Goal: Task Accomplishment & Management: Manage account settings

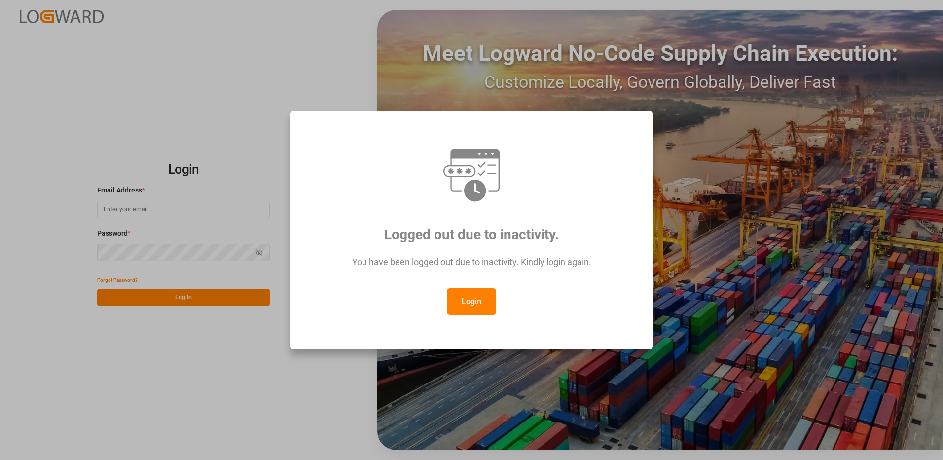
click at [151, 212] on div "Logged out due to inactivity. You have been logged out due to inactivity. Kindl…" at bounding box center [471, 230] width 943 height 460
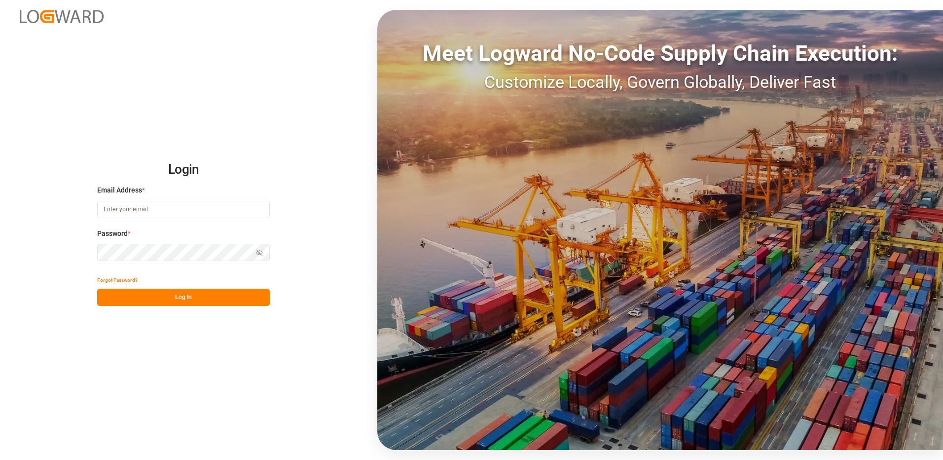
click at [106, 207] on input at bounding box center [183, 209] width 173 height 17
type input "[EMAIL_ADDRESS][DOMAIN_NAME]"
click at [138, 295] on button "Log In" at bounding box center [183, 296] width 173 height 17
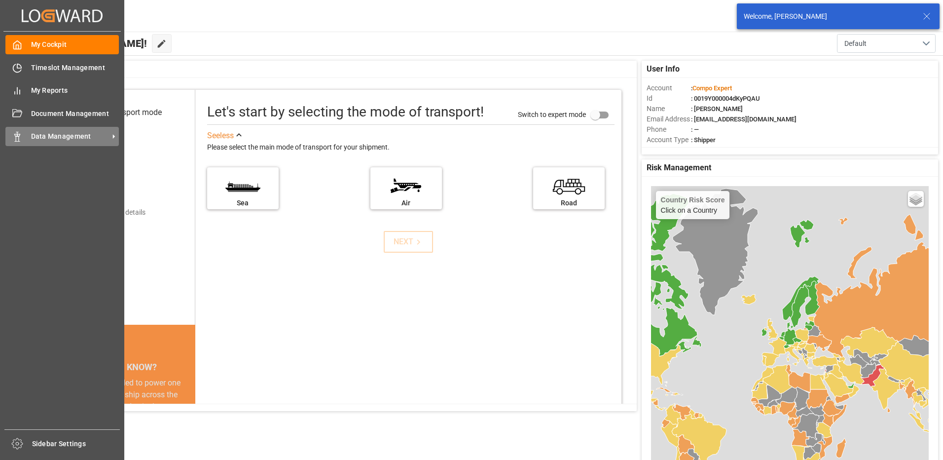
click at [17, 141] on icon at bounding box center [17, 137] width 10 height 10
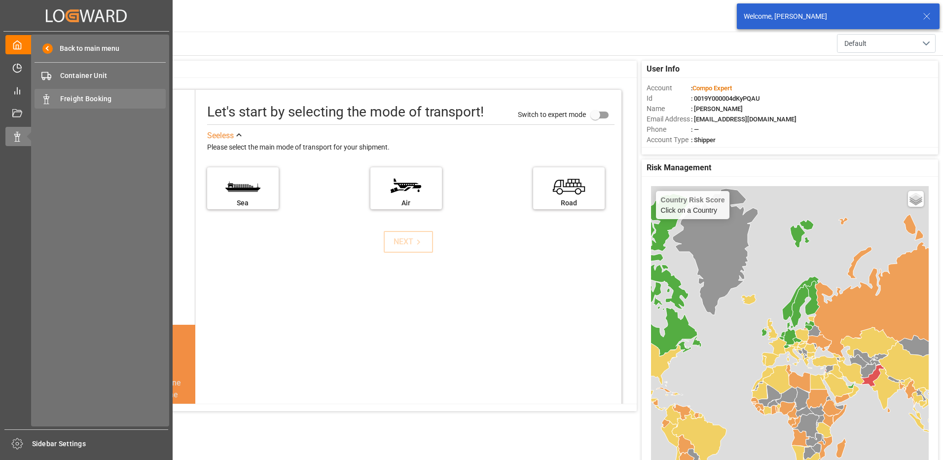
click at [71, 97] on span "Freight Booking" at bounding box center [113, 99] width 106 height 10
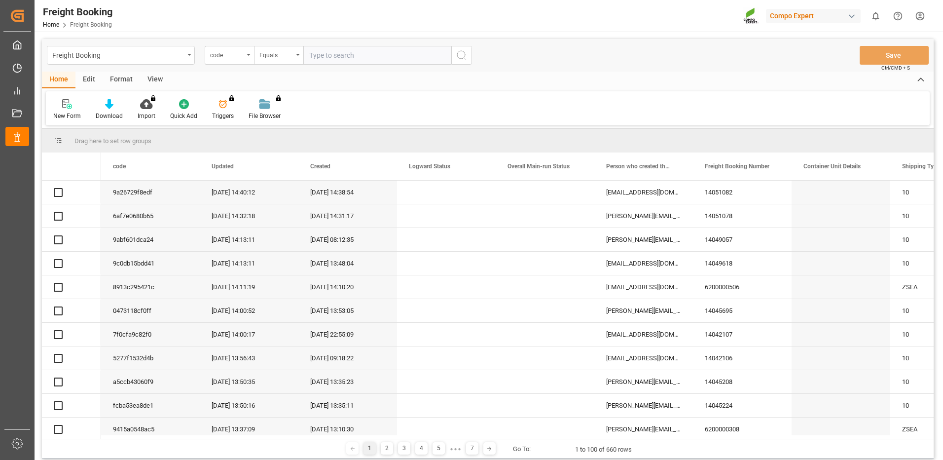
click at [251, 58] on div "code" at bounding box center [229, 55] width 49 height 19
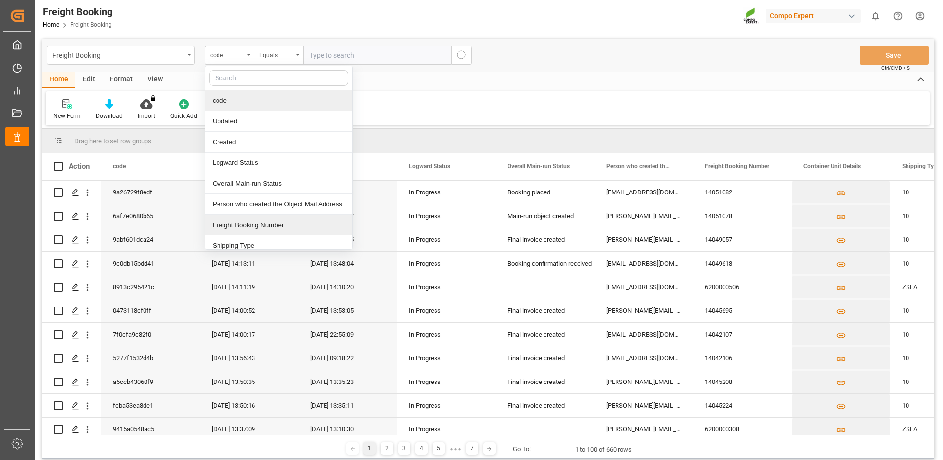
click at [229, 226] on div "Freight Booking Number" at bounding box center [278, 224] width 147 height 21
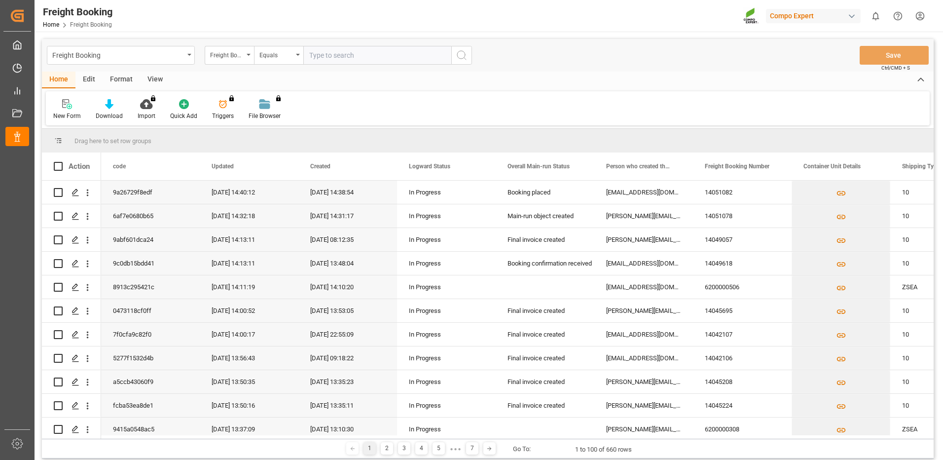
paste input "6200000387"
type input "6200000387"
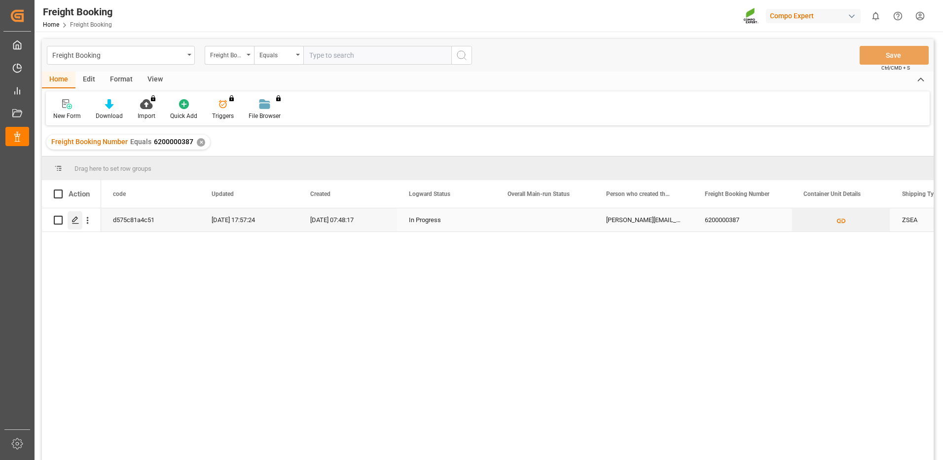
click at [73, 219] on icon "Press SPACE to select this row." at bounding box center [75, 220] width 8 height 8
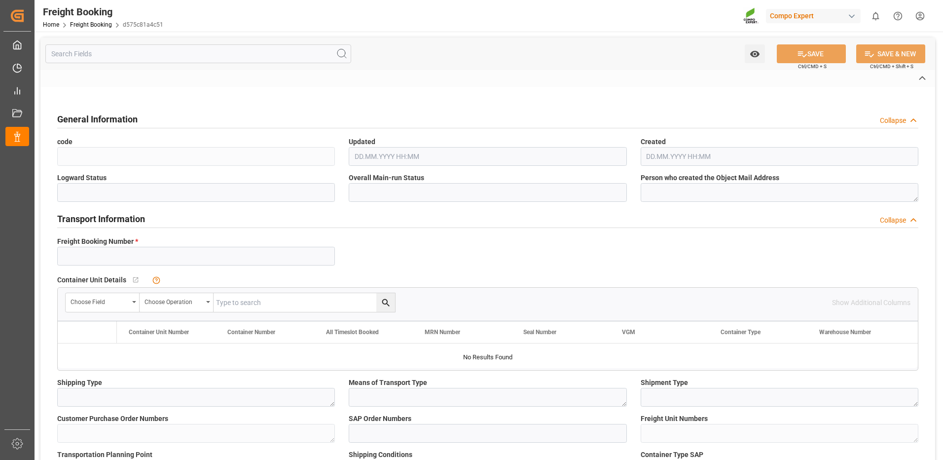
type input "6200000387"
type textarea "ZSEA"
type textarea "3200"
type textarea "7-2025 GTM;"
type input "2000000613;"
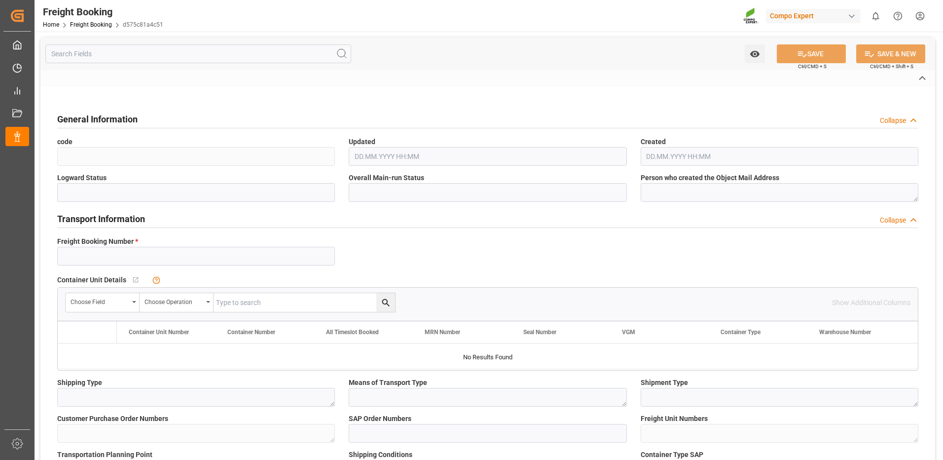
type textarea "4100002743; 4100002747; 4100002744; 4100002745; 4100002746;"
type textarea "ZSEA"
type textarea "de"
type input "MSCU"
type input "459IHA1415224"
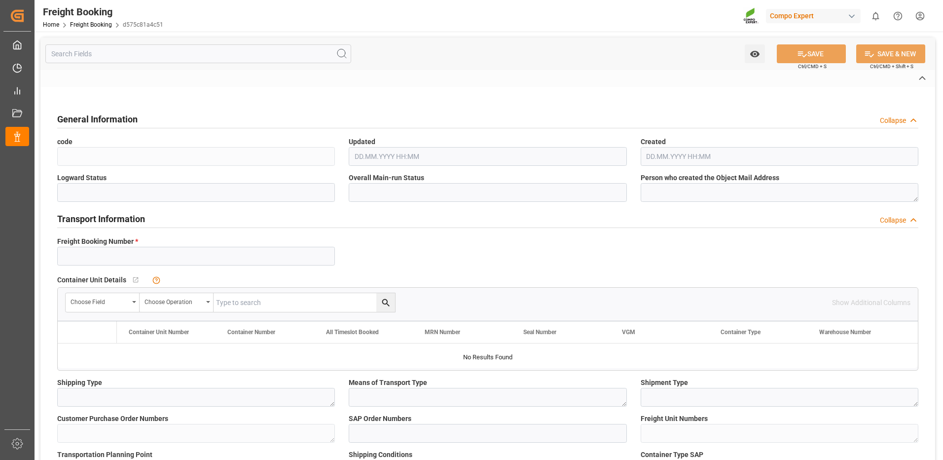
type input "MSC TOGO"
type input "[GEOGRAPHIC_DATA]"
type input "[GEOGRAPHIC_DATA][PERSON_NAME]"
type textarea "CIF"
type textarea "SP_EWM"
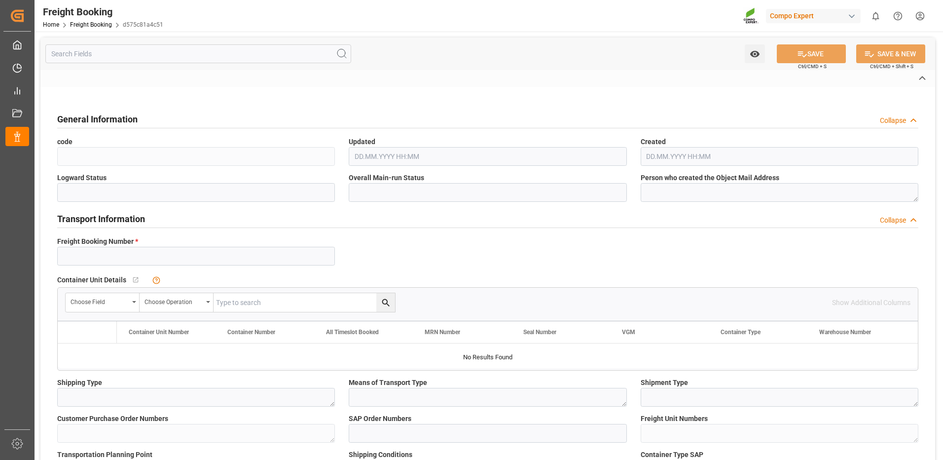
type textarea "NTC PREMIUM [DATE] 50kg (x25) NLA MTO;"
type textarea "2566502850;"
type input "SP_EWM"
type input "Logistics Service Provider"
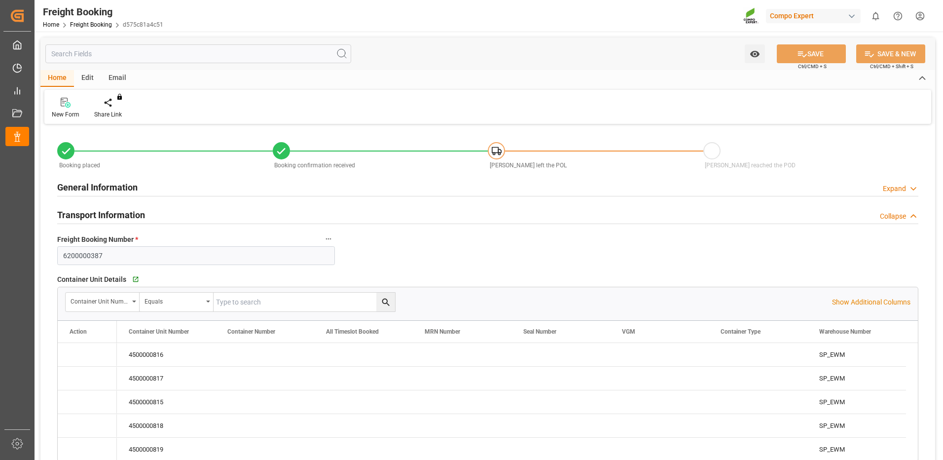
type input "MSC"
type input "Mediterranean Shipping Company"
type input "9974486"
type input "BEANR"
type input "GTPBR"
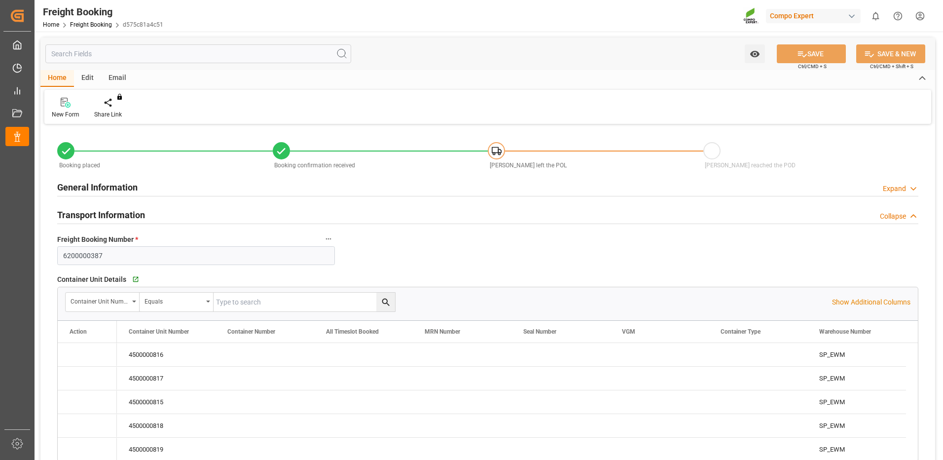
type input "0"
type input "261560"
type input "[DATE] 01:00"
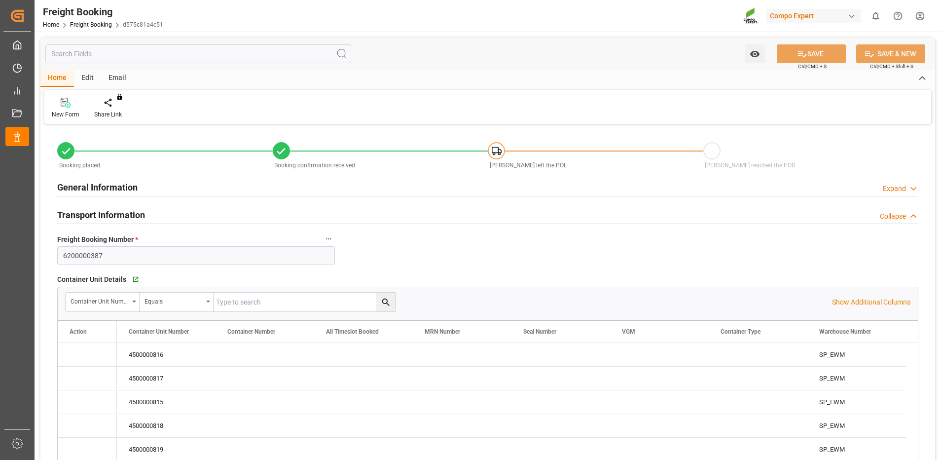
type input "[DATE] 07:48"
type input "[DATE] 17:55"
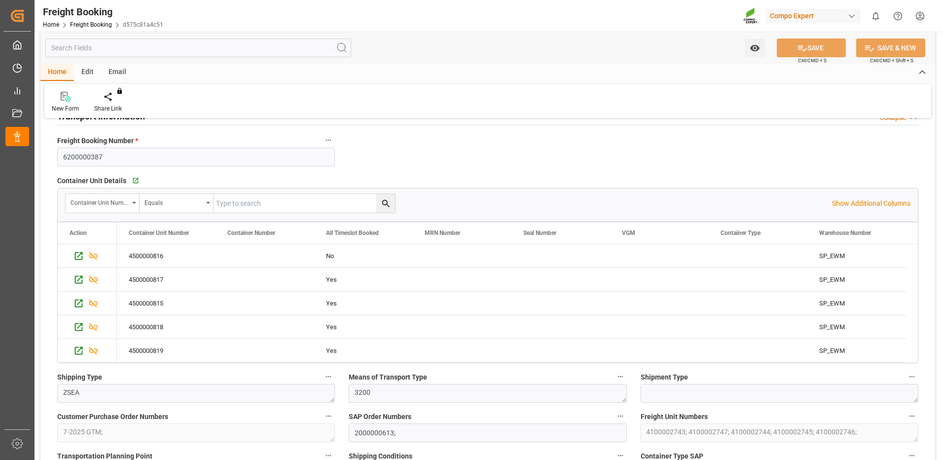
scroll to position [148, 0]
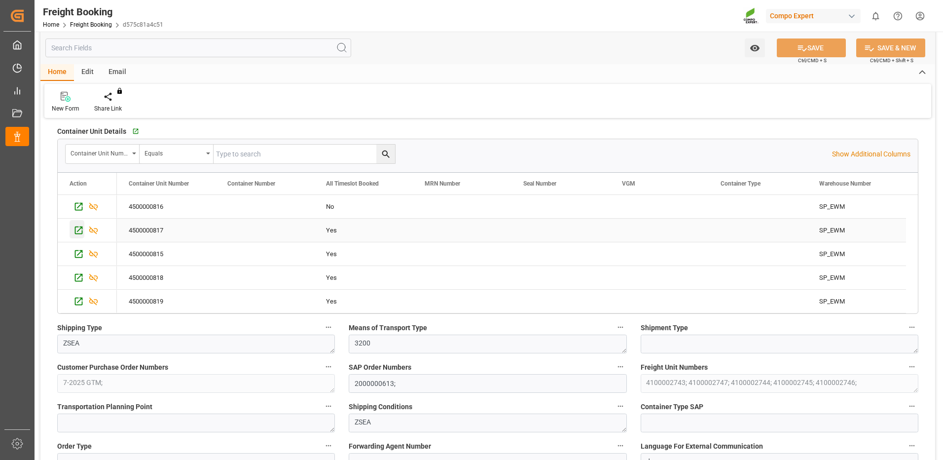
click at [78, 230] on icon "Press SPACE to select this row." at bounding box center [78, 230] width 10 height 10
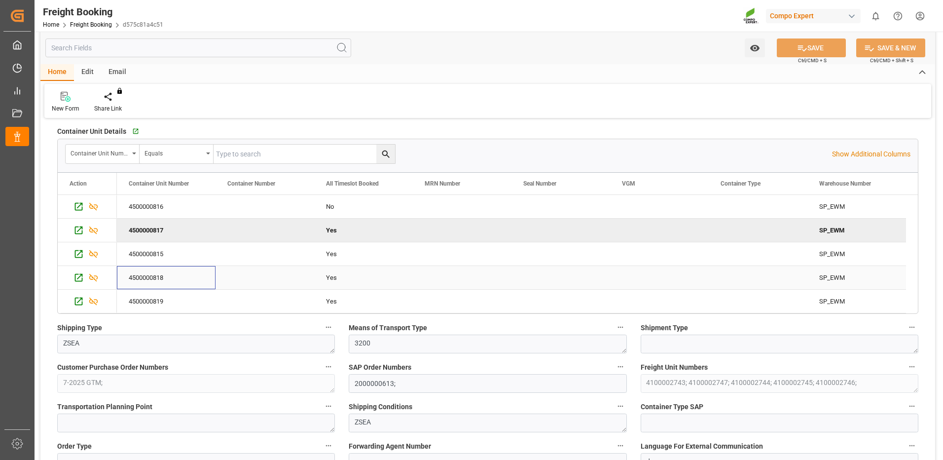
click at [187, 267] on div "4500000818" at bounding box center [166, 277] width 99 height 23
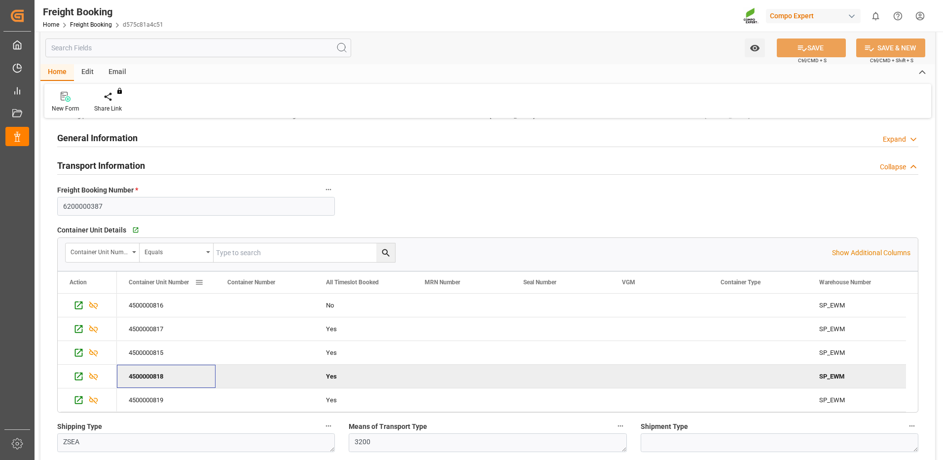
scroll to position [99, 0]
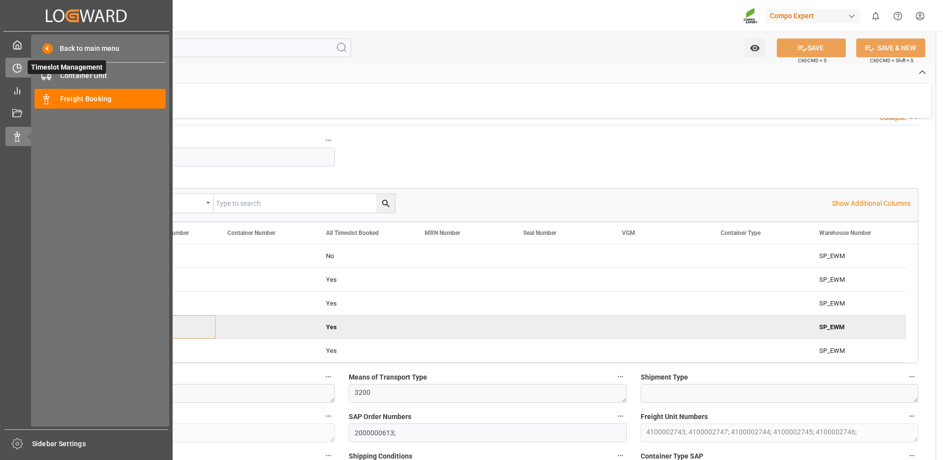
click at [14, 71] on icon at bounding box center [17, 68] width 8 height 8
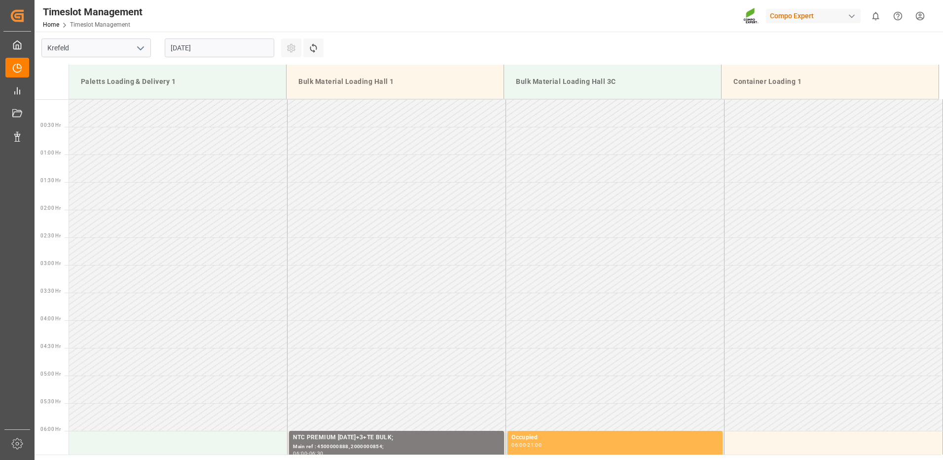
scroll to position [767, 0]
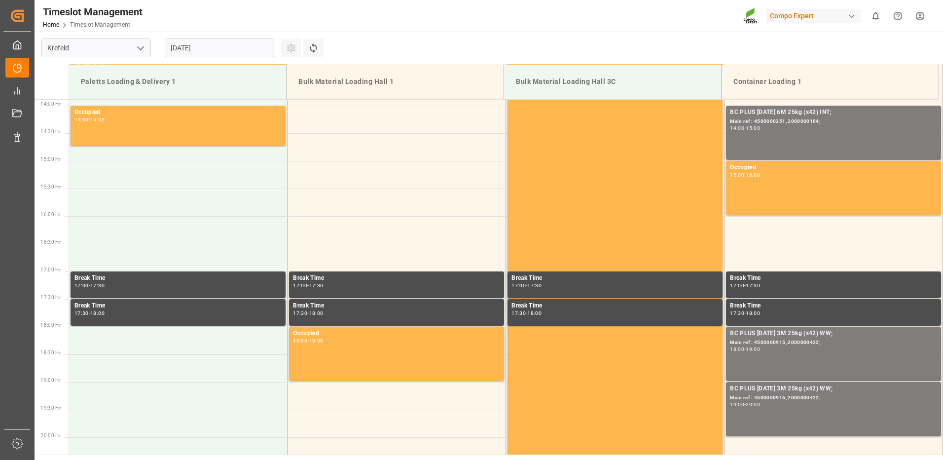
click at [175, 50] on input "[DATE]" at bounding box center [219, 47] width 109 height 19
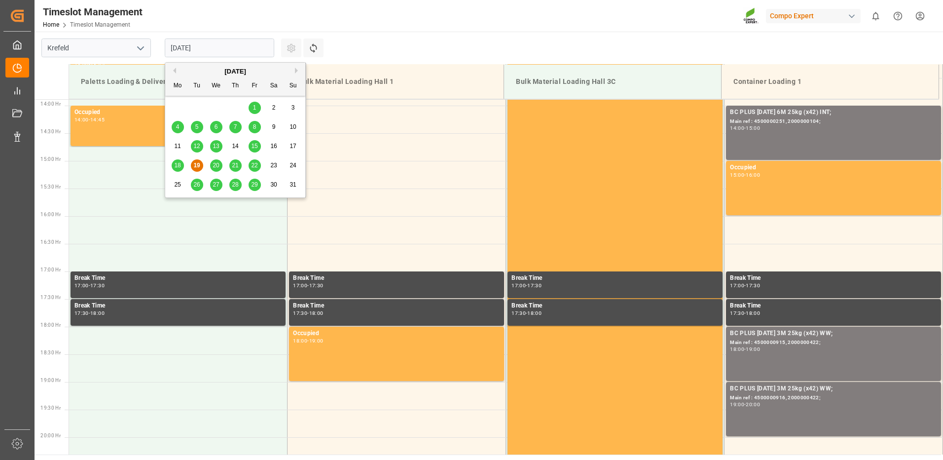
click at [198, 185] on span "26" at bounding box center [196, 184] width 6 height 7
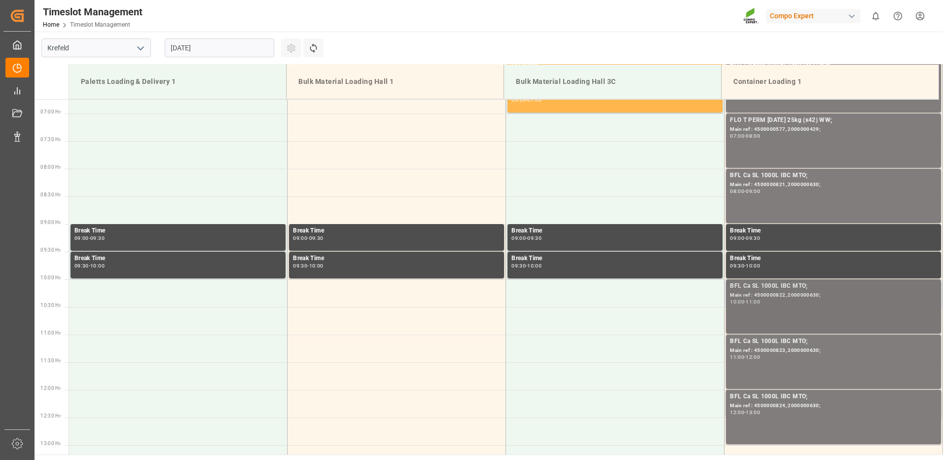
scroll to position [274, 0]
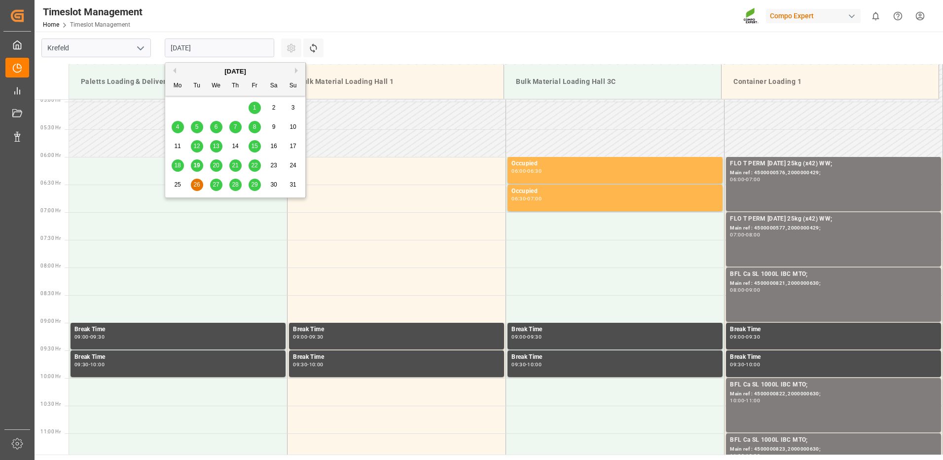
click at [197, 40] on input "[DATE]" at bounding box center [219, 47] width 109 height 19
click at [214, 186] on span "27" at bounding box center [216, 184] width 6 height 7
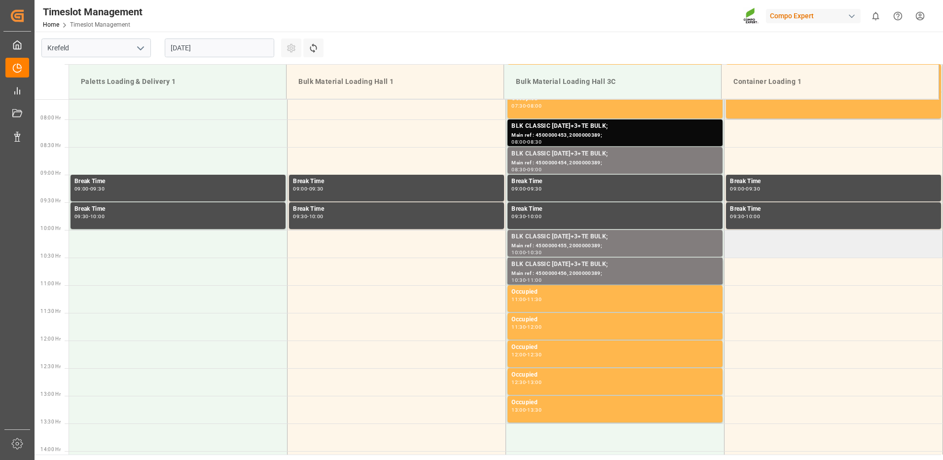
scroll to position [471, 0]
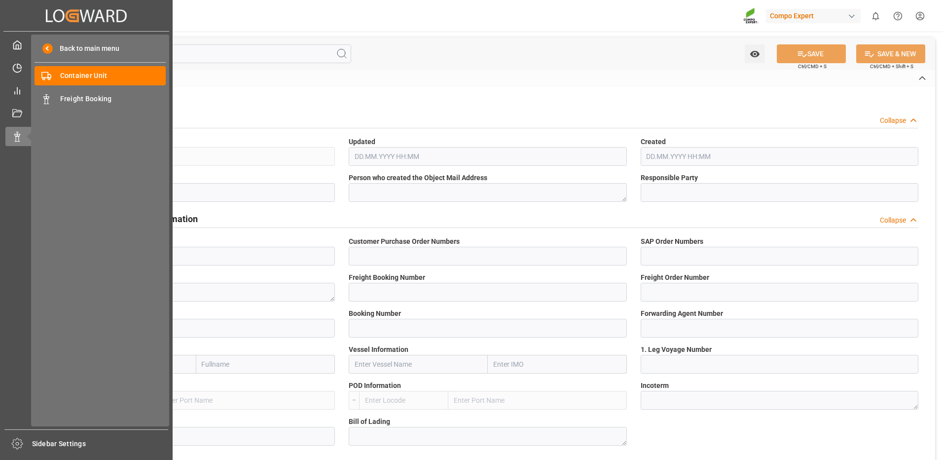
type input "4500000817"
type input "7-2025 GTM;"
type input "2000000613;"
type textarea "4100002745;"
type input "6200000387"
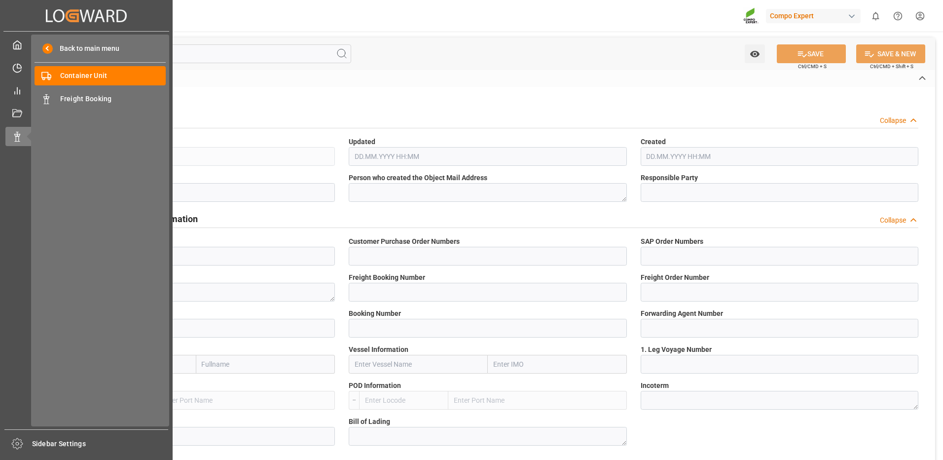
type input "6100001069"
type input "2"
type input "459IHA1415224"
type input "6600387"
type input "MSCU"
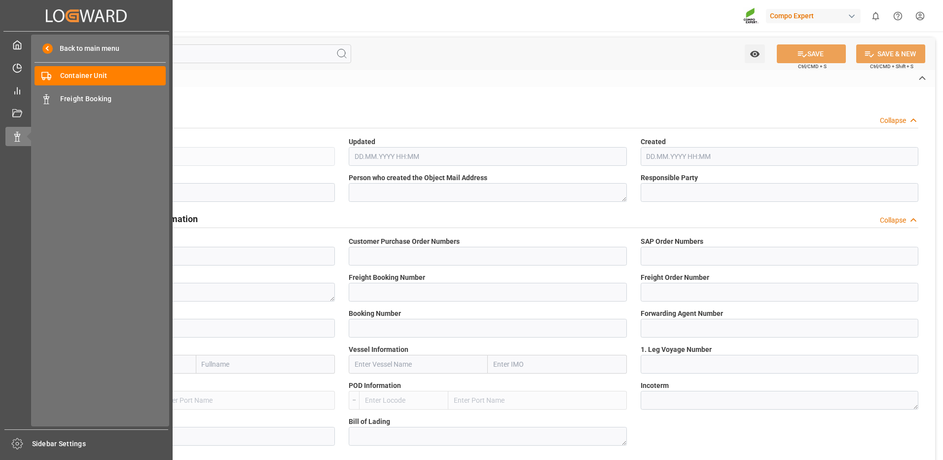
type input "[GEOGRAPHIC_DATA]"
type input "[GEOGRAPHIC_DATA][PERSON_NAME]"
type textarea "CIF"
type input "No"
type input "2"
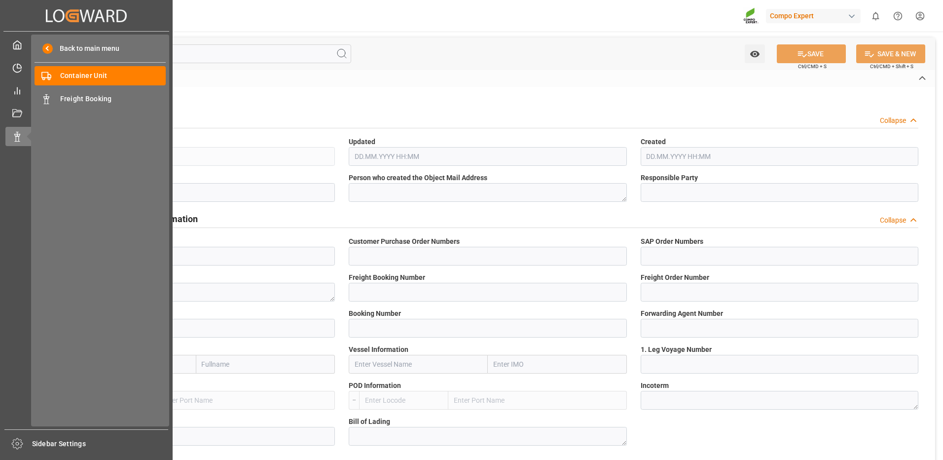
type textarea "ZSEA"
type input "Guatemala"
type input "EUR"
type textarea "3200"
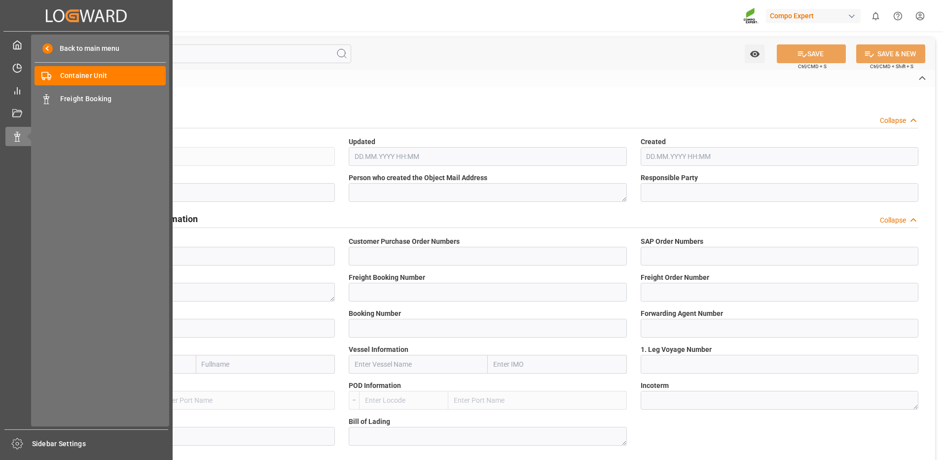
type textarea "NTC PREMIUM [DATE] 50kg (x25) NLA MTO;"
type textarea "2566502850;"
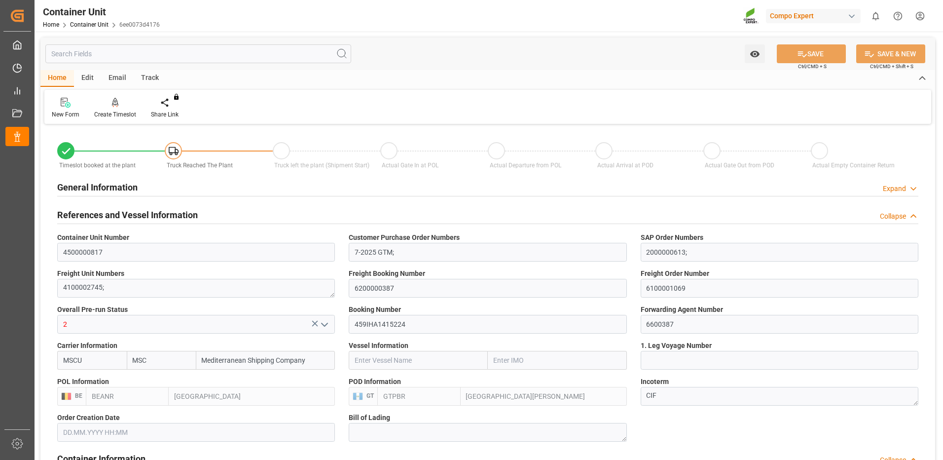
type input "MSC"
type input "Mediterranean Shipping Company"
type input "BEANR"
type input "GTPBR"
type input "0"
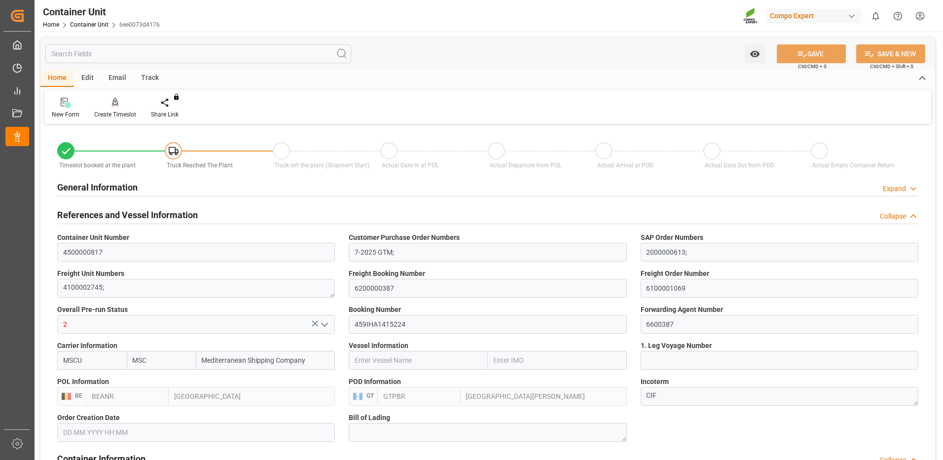
type input "0"
type input "60360"
type input "01.08.2025"
